Goal: Task Accomplishment & Management: Manage account settings

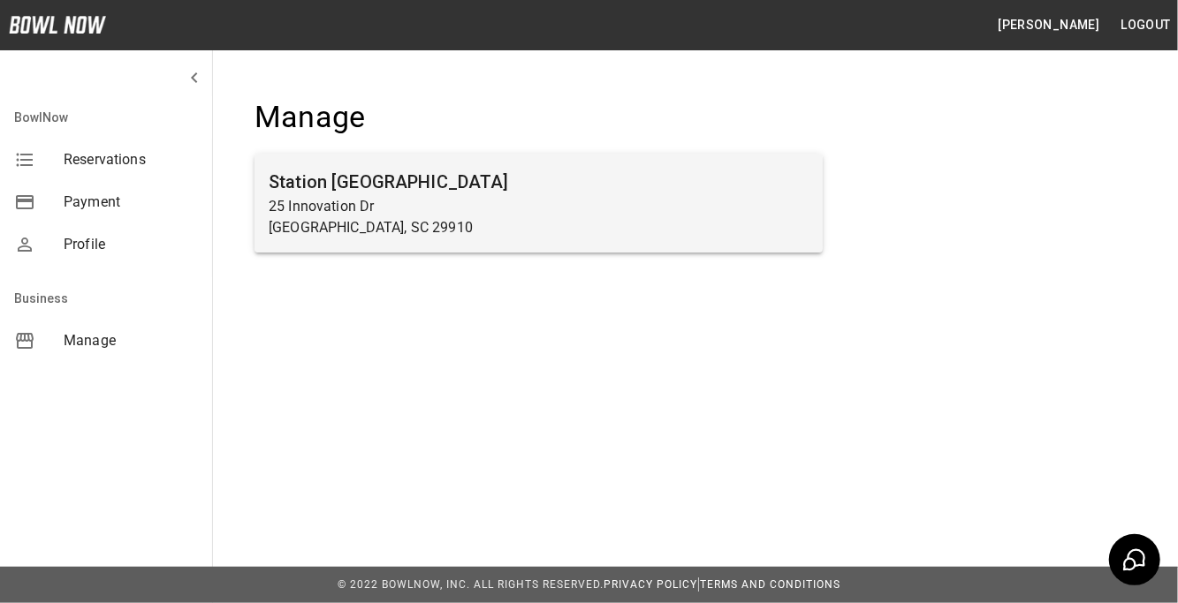
click at [443, 188] on h6 "Station [GEOGRAPHIC_DATA]" at bounding box center [539, 182] width 540 height 28
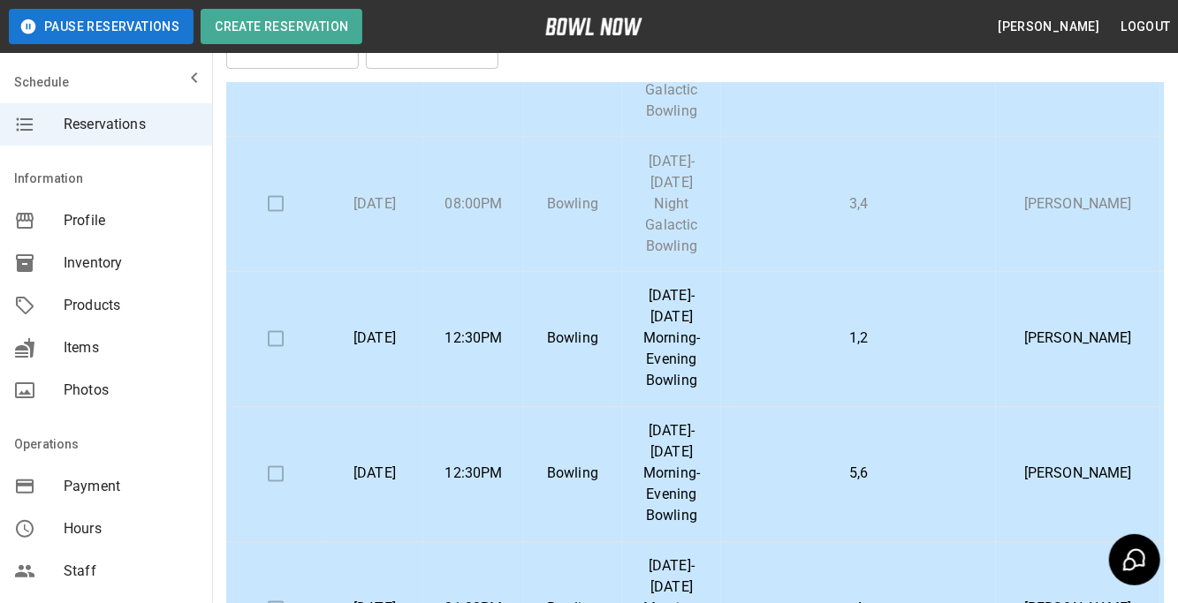
scroll to position [1560, 0]
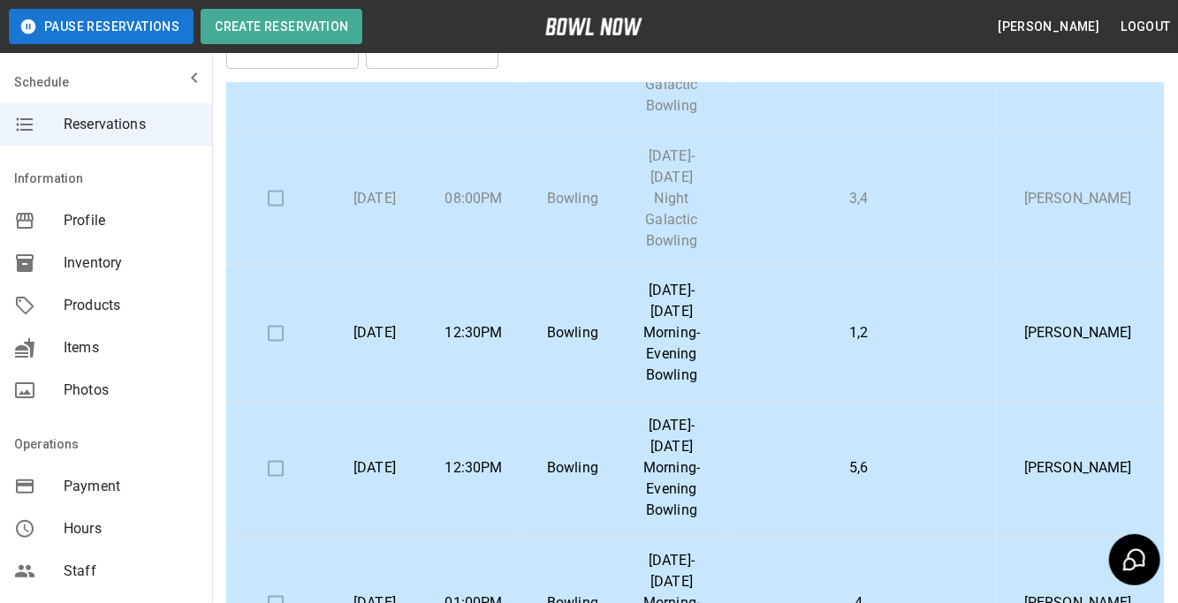
click at [271, 132] on td at bounding box center [275, 63] width 99 height 135
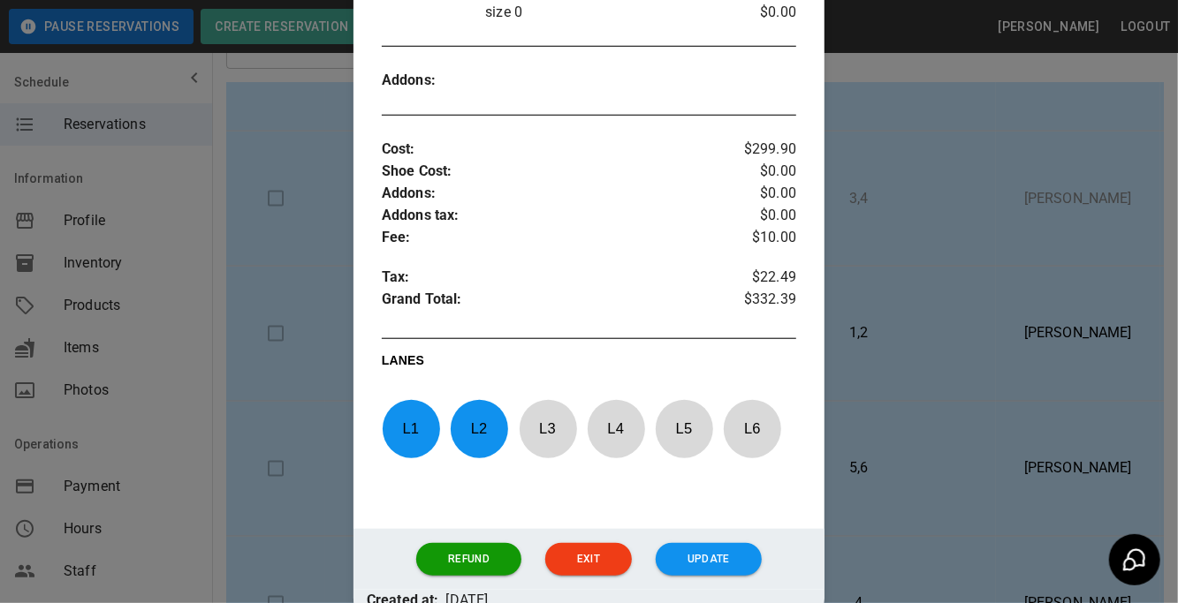
scroll to position [774, 0]
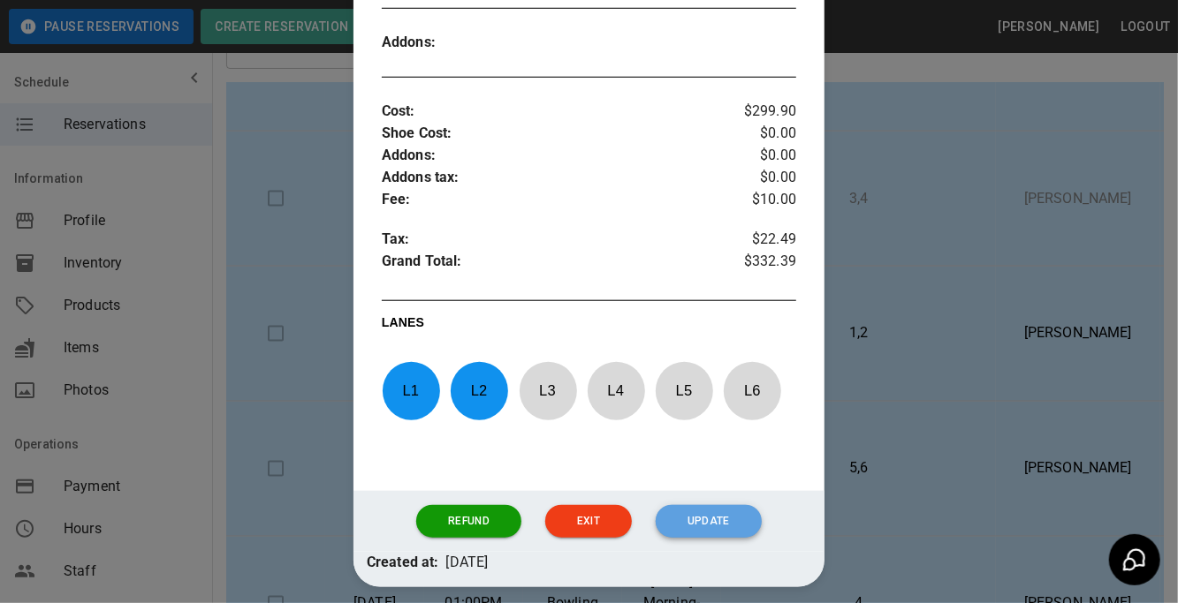
click at [704, 527] on button "Update" at bounding box center [709, 521] width 106 height 33
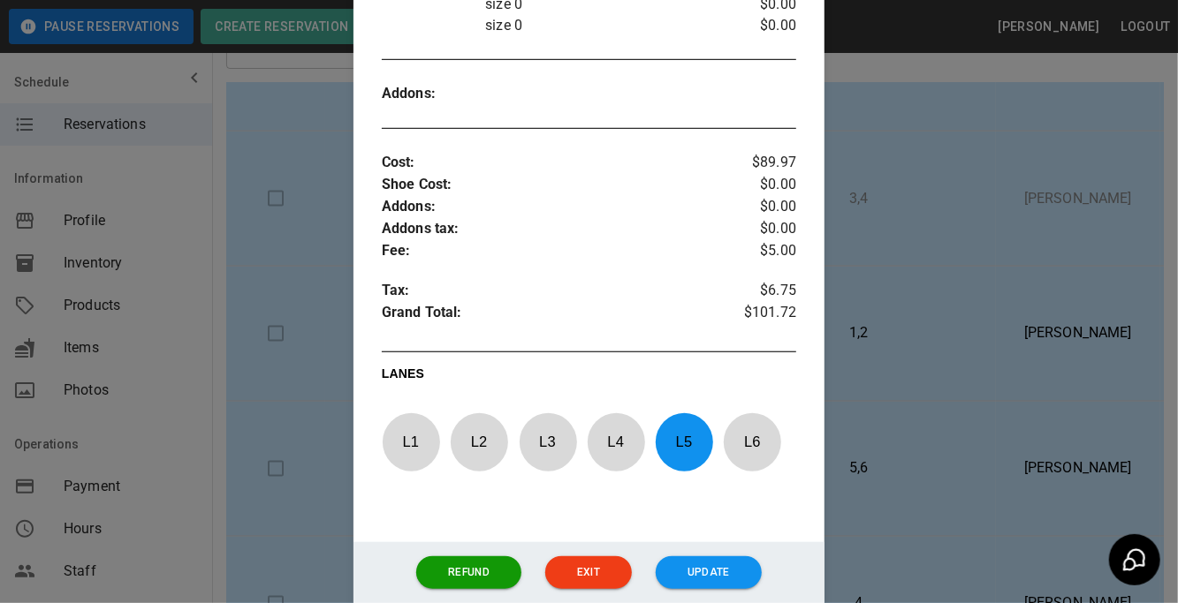
scroll to position [578, 0]
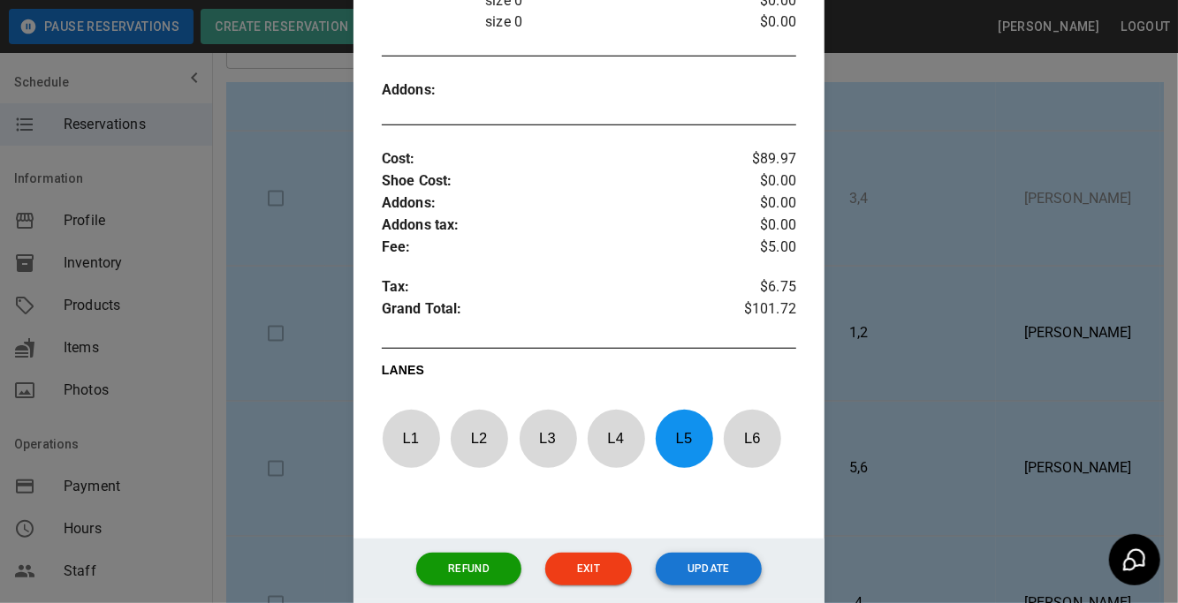
click at [702, 558] on button "Update" at bounding box center [709, 569] width 106 height 33
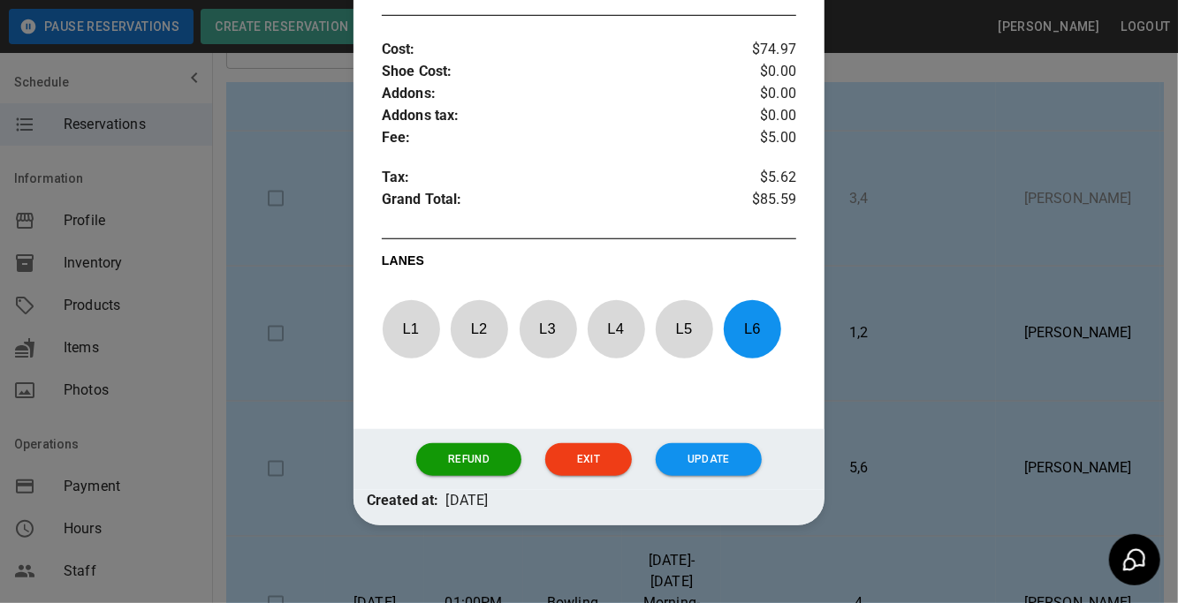
scroll to position [654, 0]
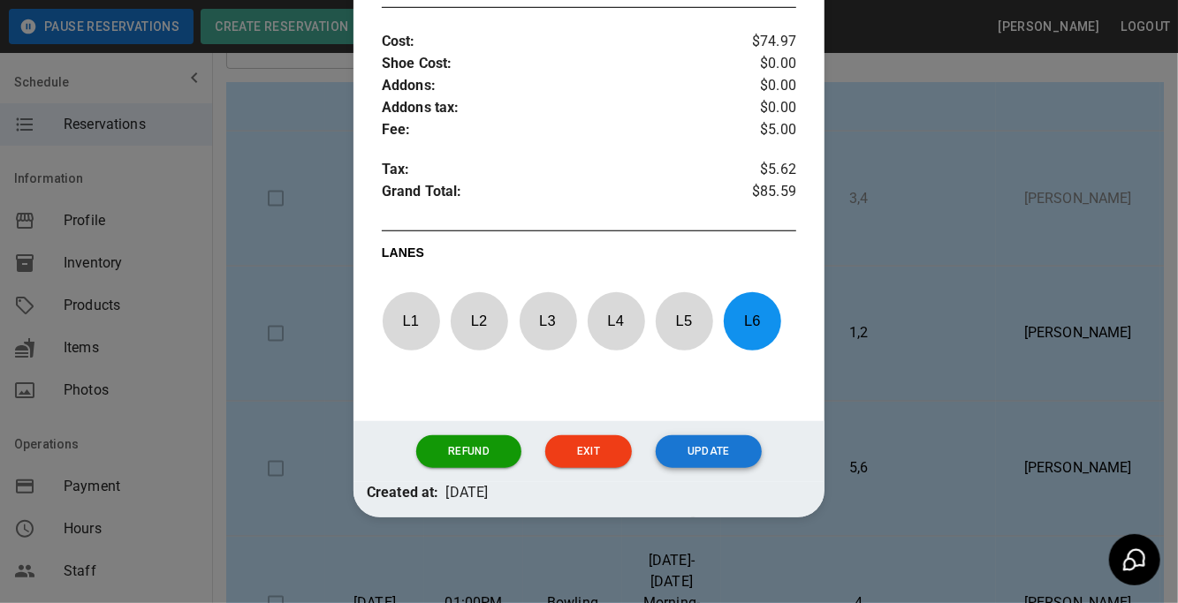
click at [703, 438] on button "Update" at bounding box center [709, 452] width 106 height 33
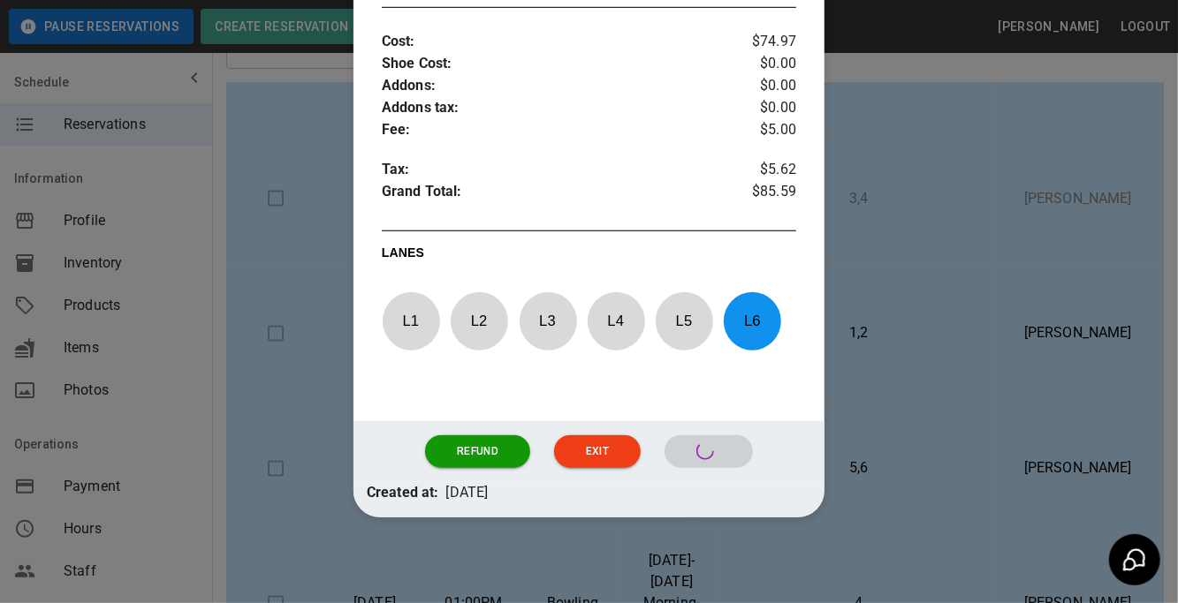
scroll to position [565, 0]
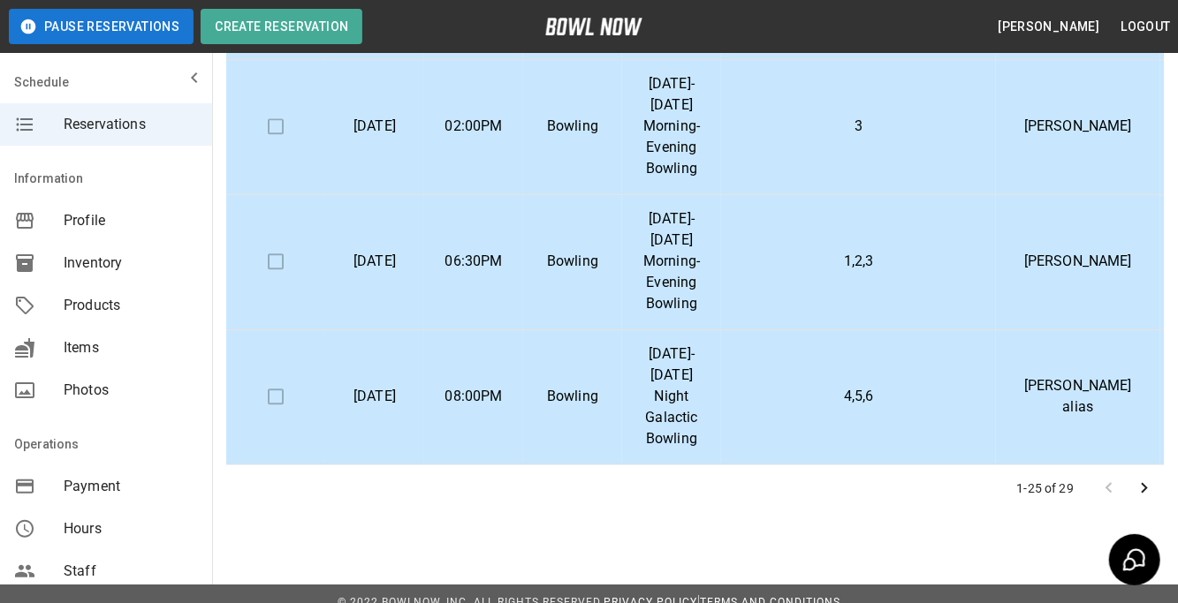
scroll to position [374, 0]
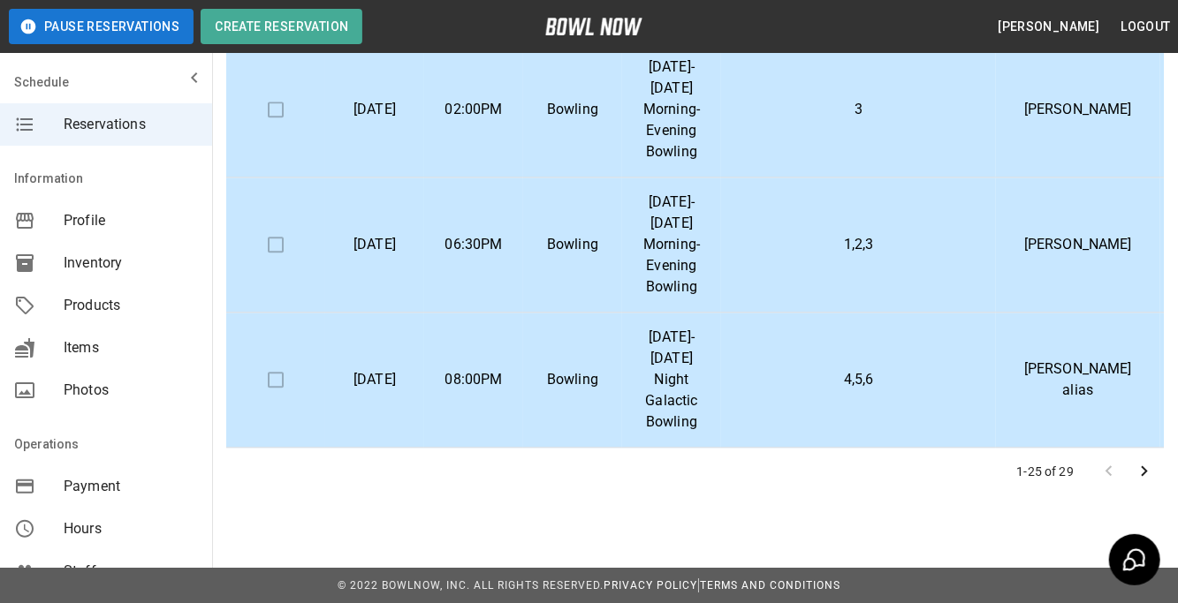
click at [1146, 476] on icon "Go to next page" at bounding box center [1144, 471] width 21 height 21
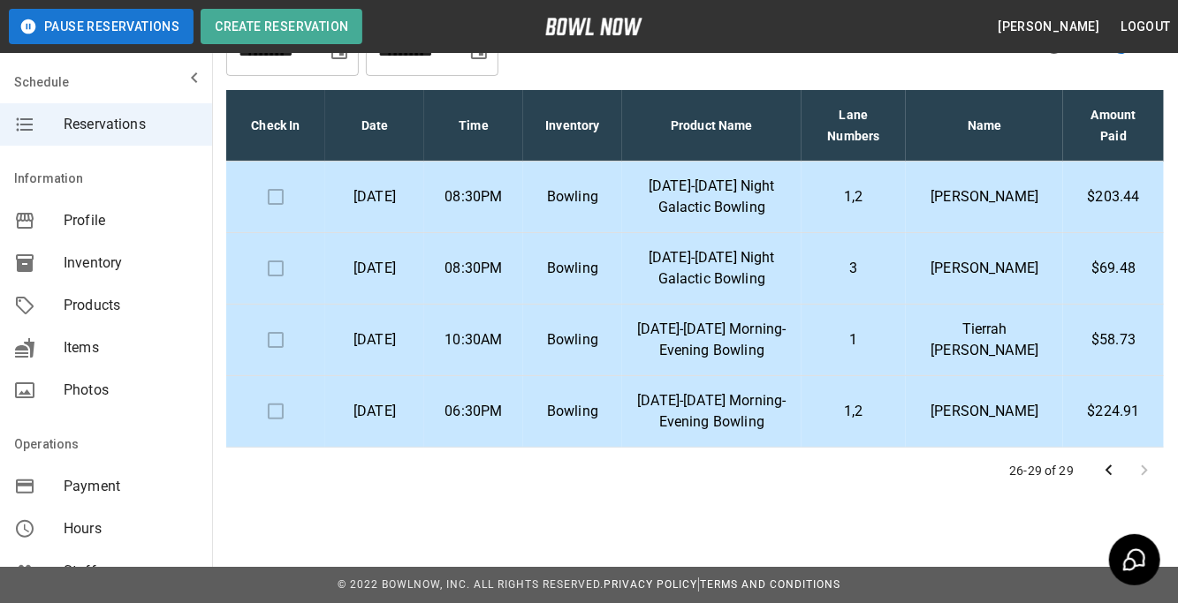
scroll to position [0, 0]
click at [1108, 479] on icon "Go to previous page" at bounding box center [1108, 470] width 21 height 21
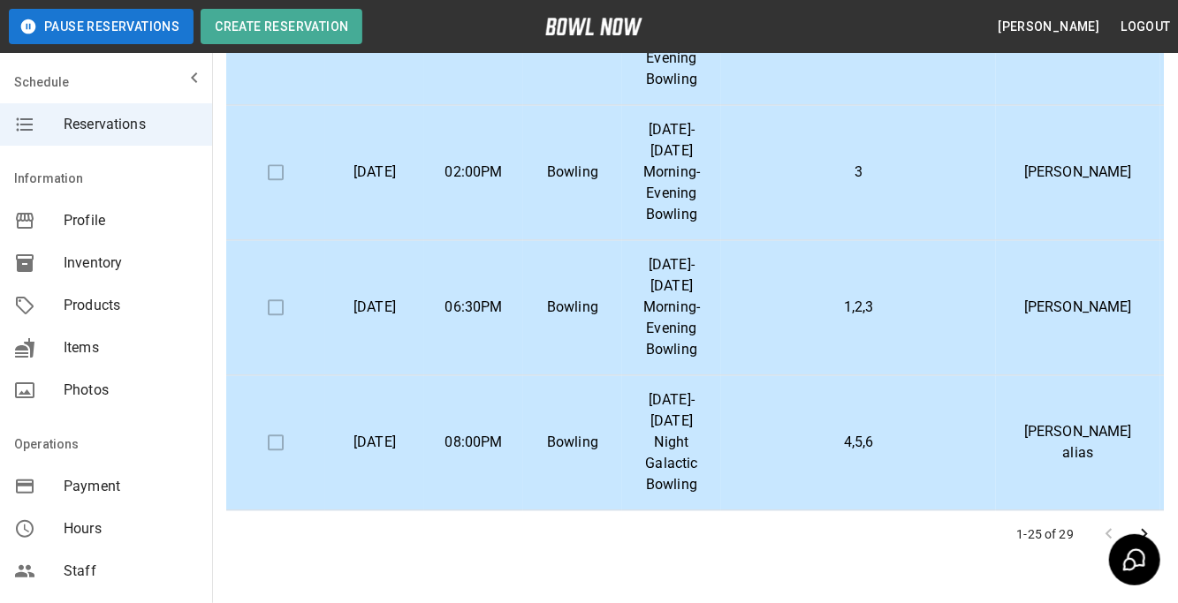
scroll to position [374, 0]
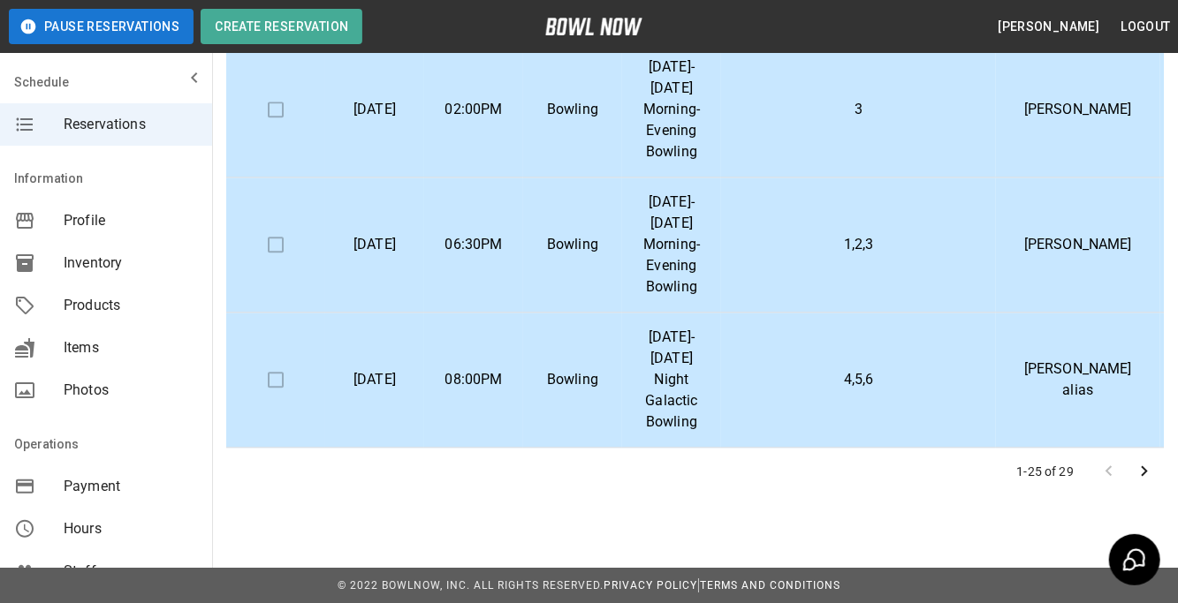
click at [1109, 469] on div at bounding box center [1126, 471] width 71 height 35
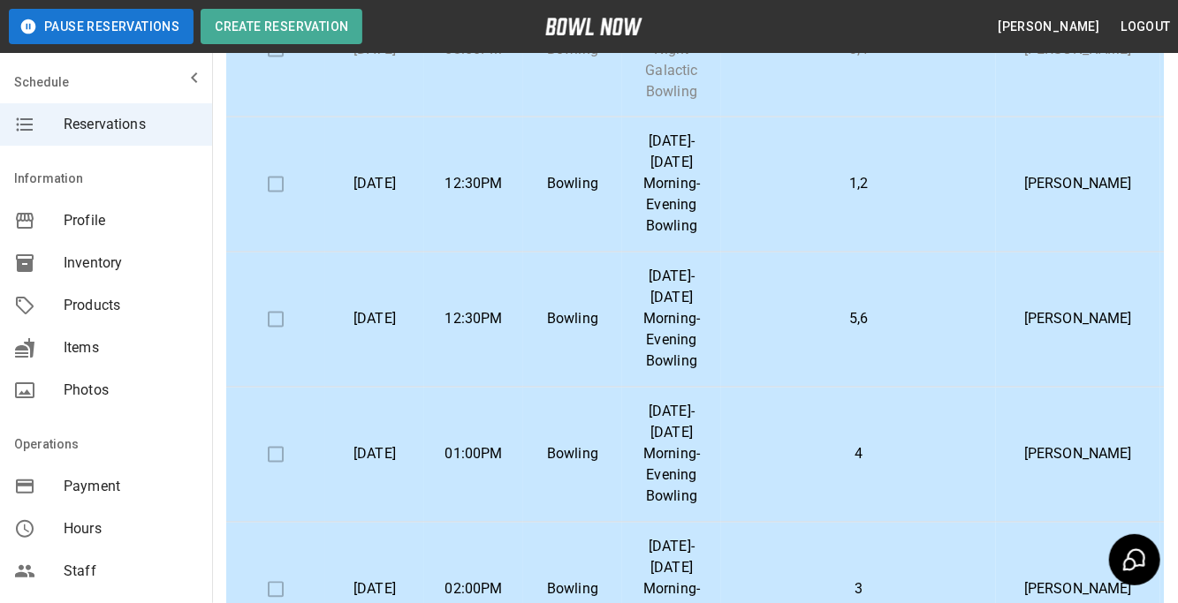
scroll to position [1683, 0]
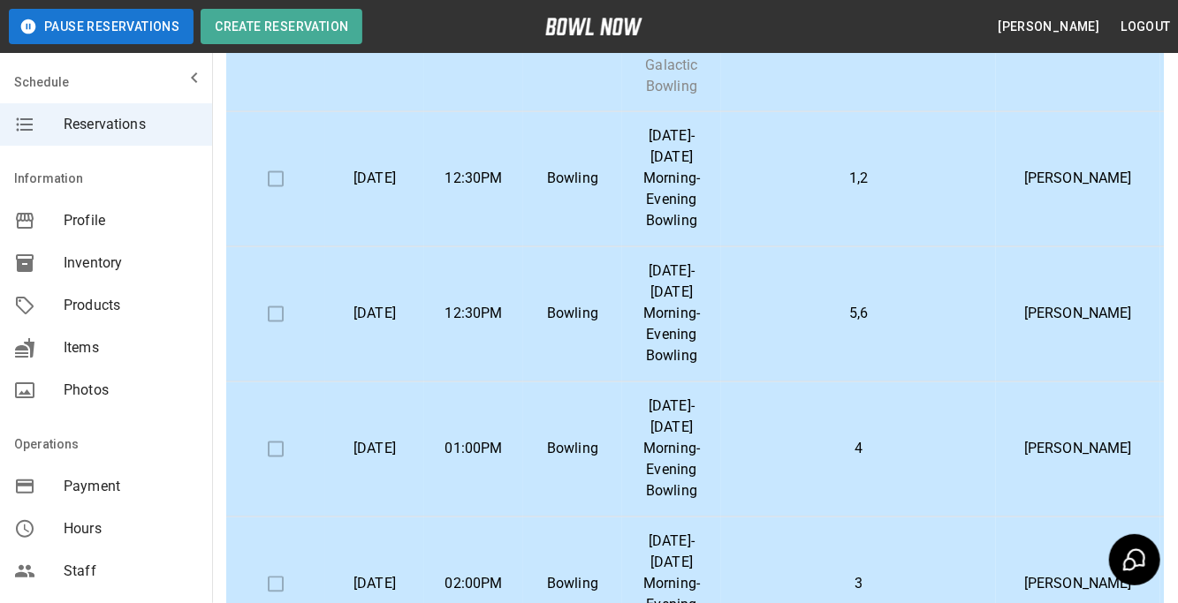
click at [275, 112] on td at bounding box center [275, 44] width 99 height 135
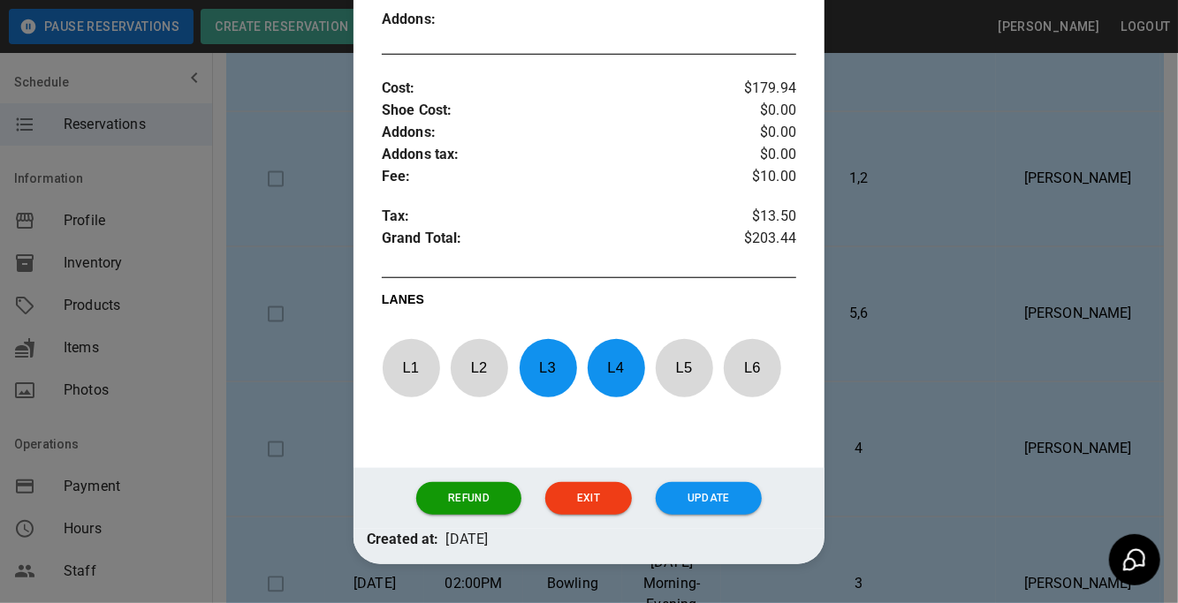
scroll to position [734, 0]
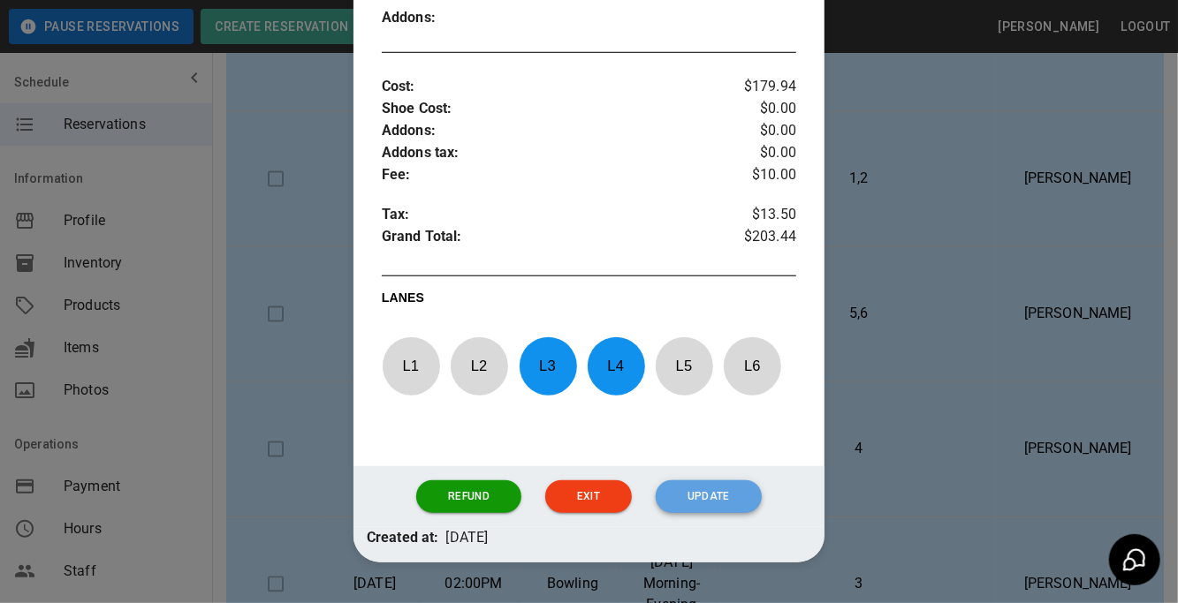
click at [716, 481] on button "Update" at bounding box center [709, 497] width 106 height 33
